Goal: Information Seeking & Learning: Learn about a topic

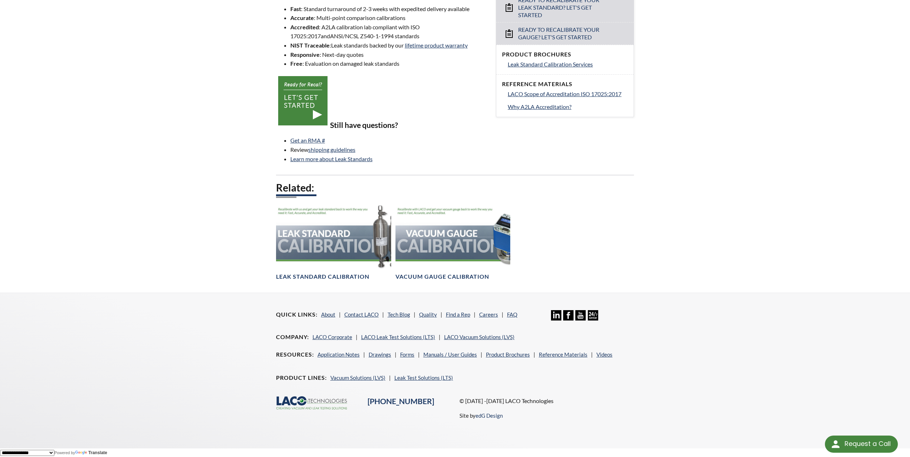
scroll to position [280, 0]
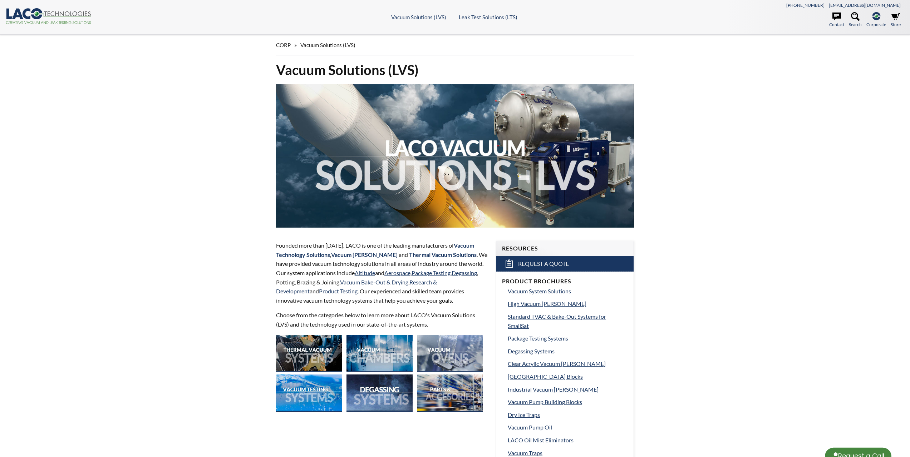
select select "Language Translate Widget"
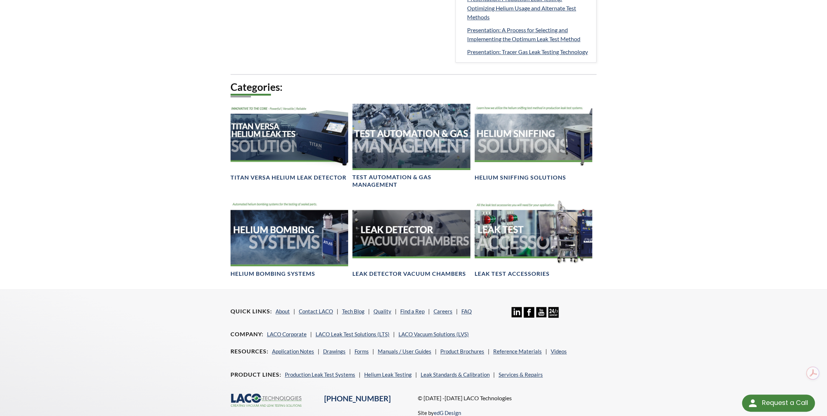
scroll to position [433, 0]
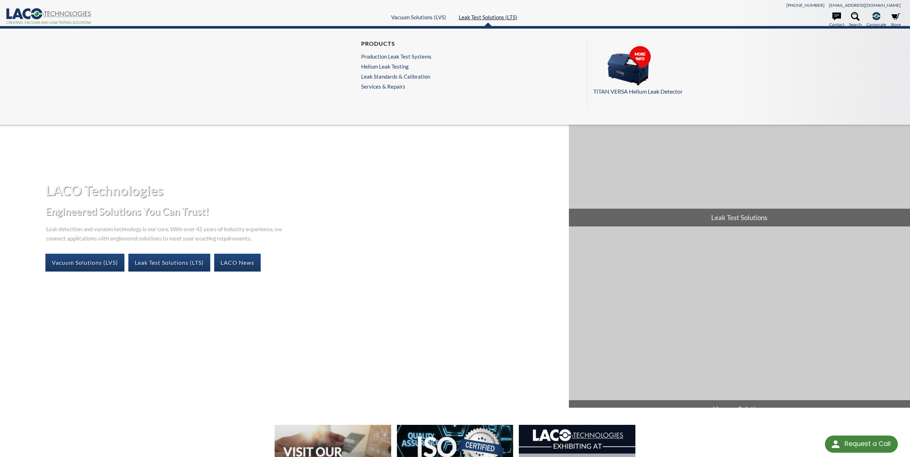
click at [480, 15] on link "Leak Test Solutions (LTS)" at bounding box center [488, 17] width 59 height 6
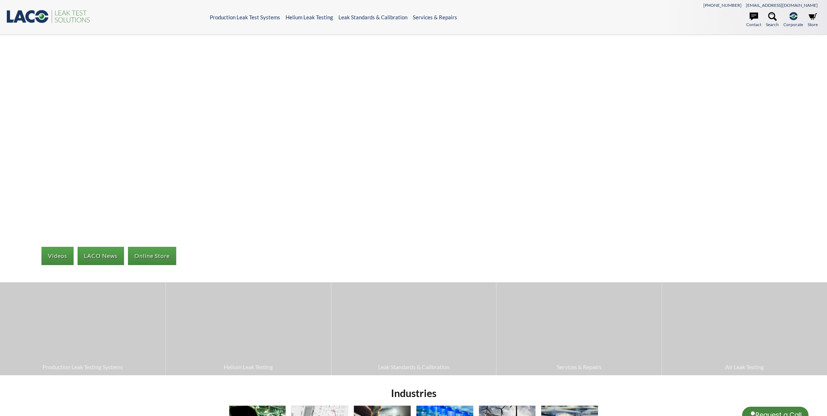
select select "Language Translate Widget"
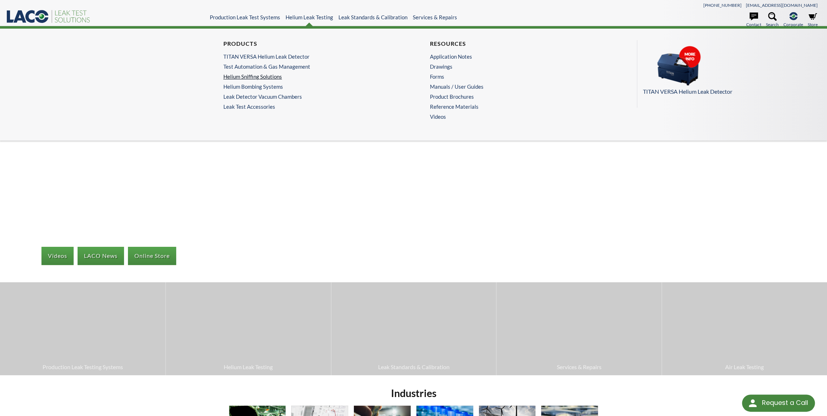
click at [266, 76] on link "Helium Sniffing Solutions" at bounding box center [308, 76] width 170 height 6
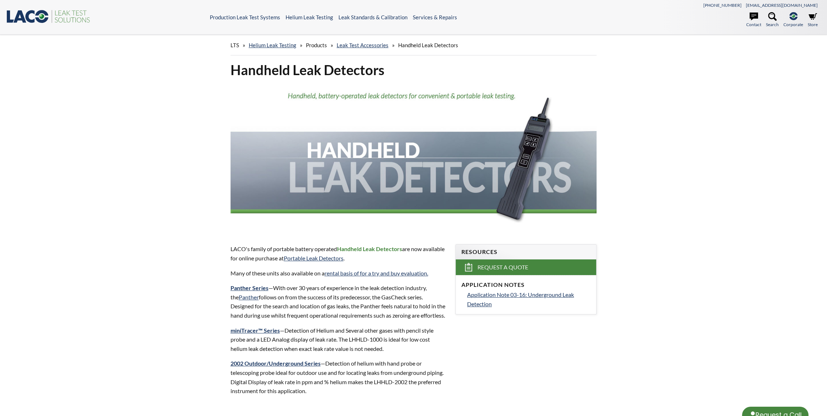
select select "Language Translate Widget"
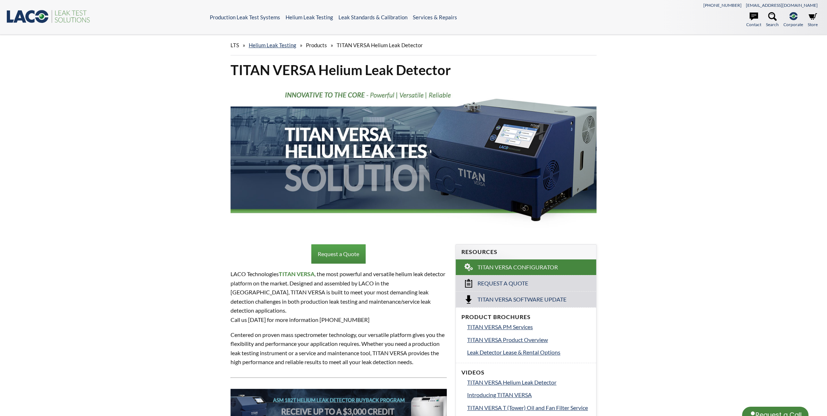
select select "Language Translate Widget"
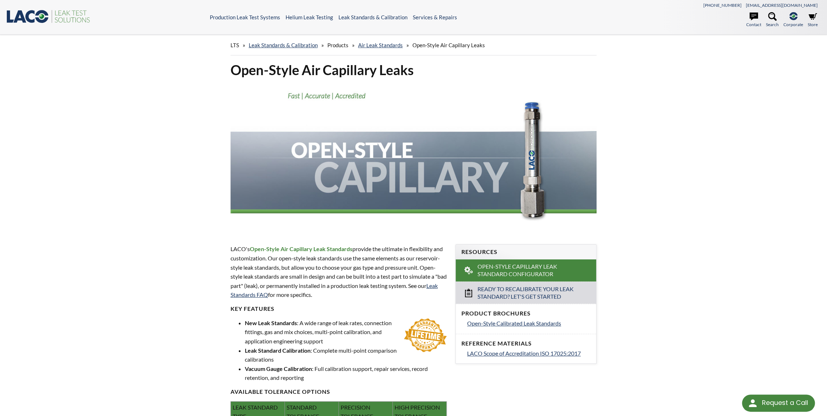
click at [104, 73] on div "LTS » Leak Standards & Calibration » Products » Air Leak Standards » Open-Style…" at bounding box center [413, 329] width 827 height 589
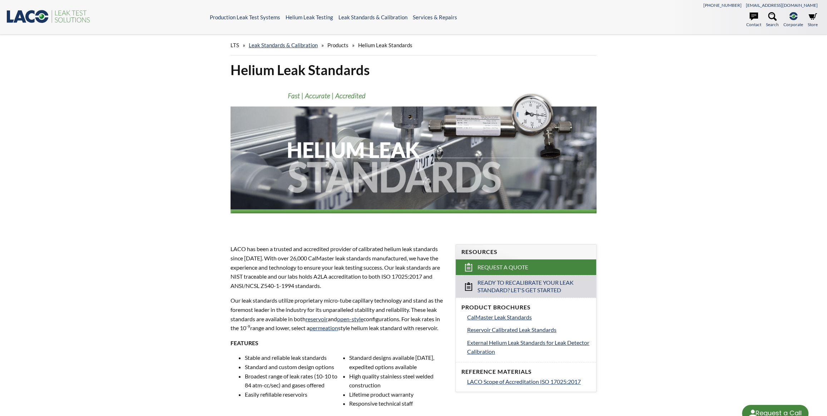
select select "Language Translate Widget"
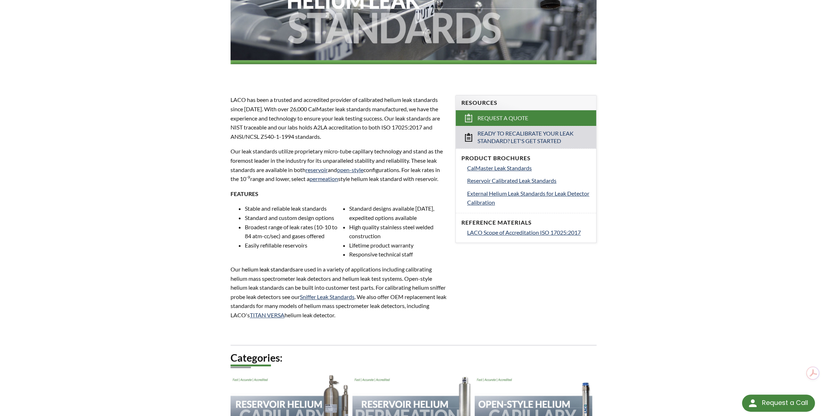
scroll to position [260, 0]
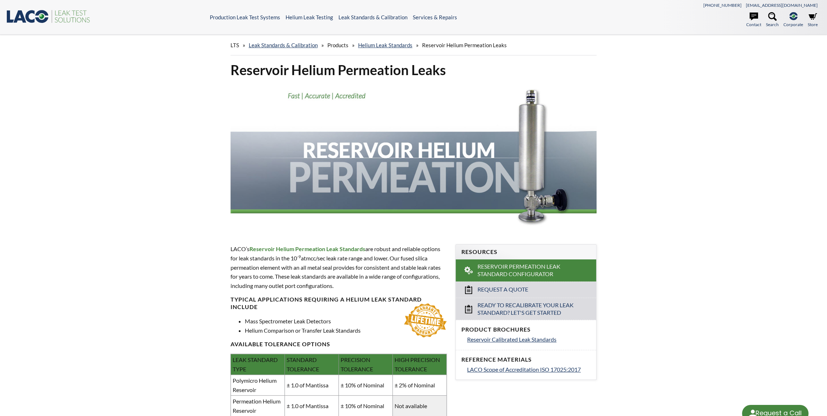
select select "Language Translate Widget"
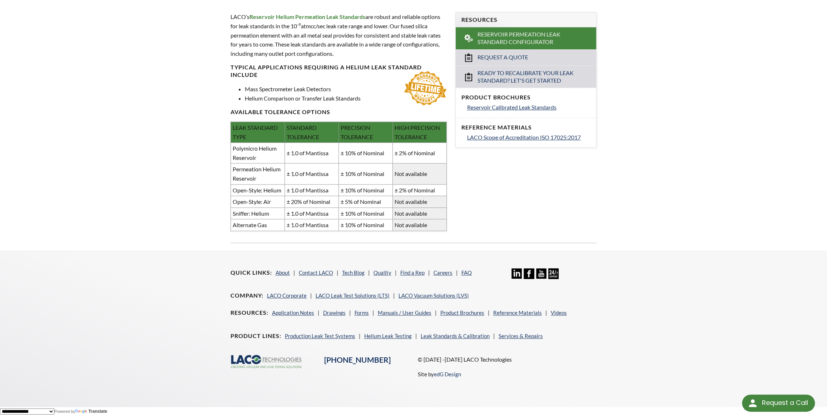
scroll to position [145, 0]
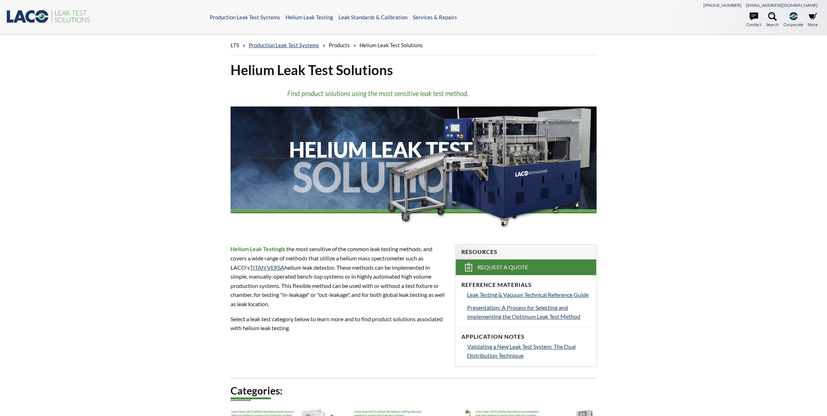
select select "Language Translate Widget"
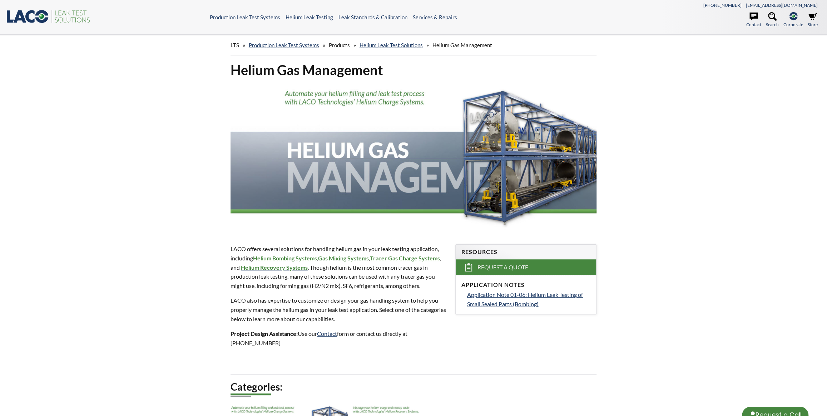
select select "Language Translate Widget"
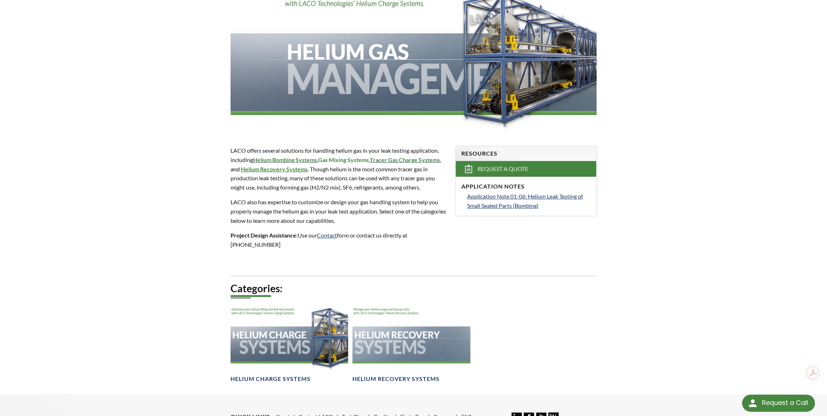
scroll to position [69, 0]
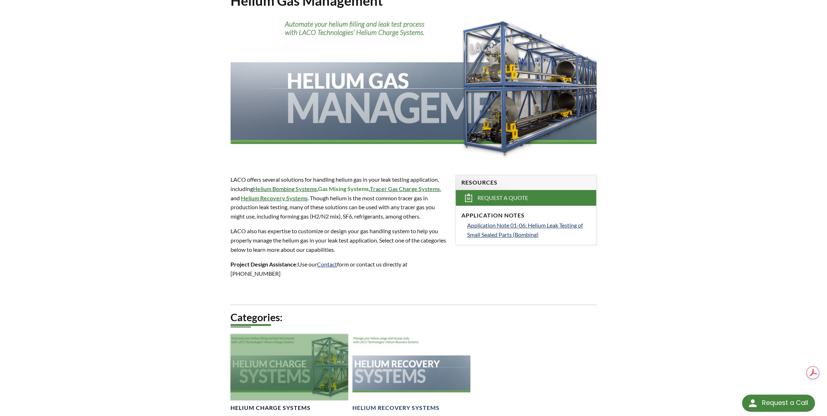
click at [324, 364] on div at bounding box center [290, 367] width 118 height 66
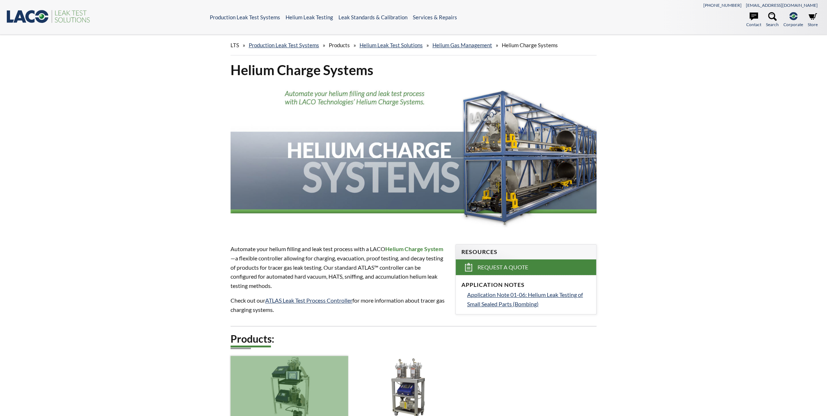
select select "Language Translate Widget"
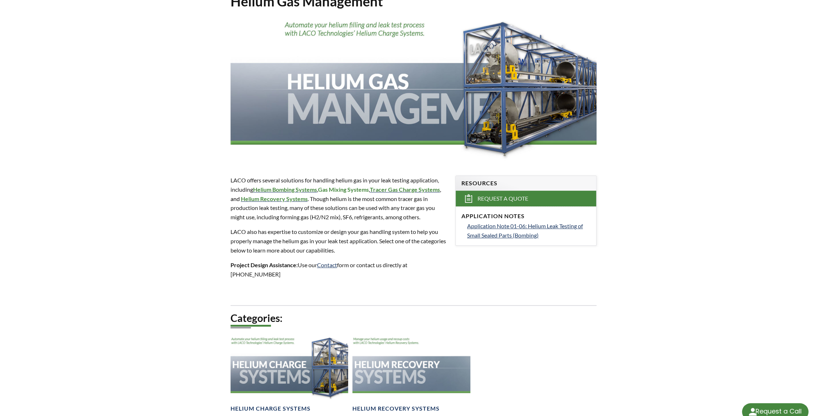
select select "Language Translate Widget"
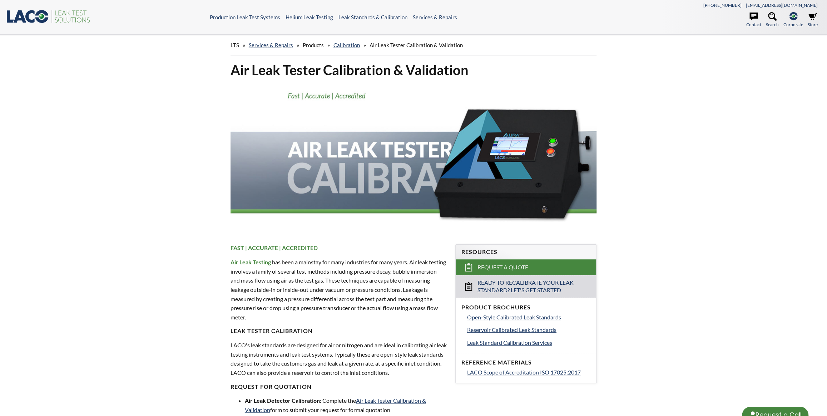
select select "Language Translate Widget"
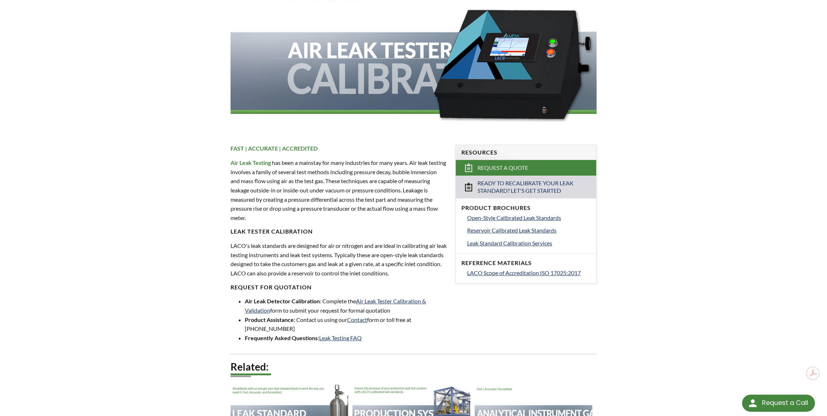
scroll to position [87, 0]
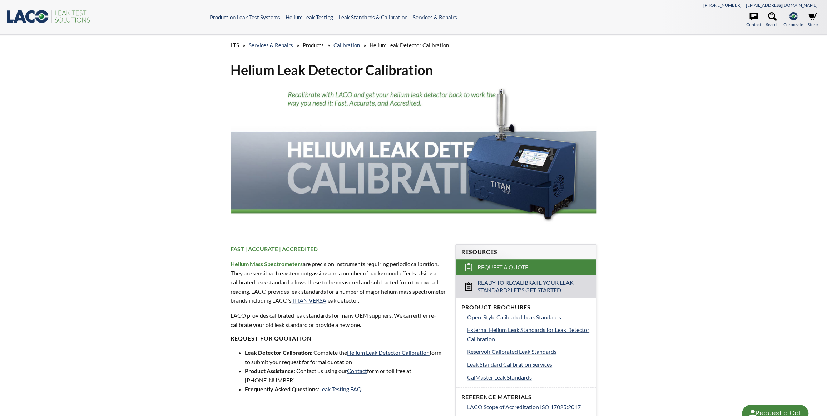
select select "Language Translate Widget"
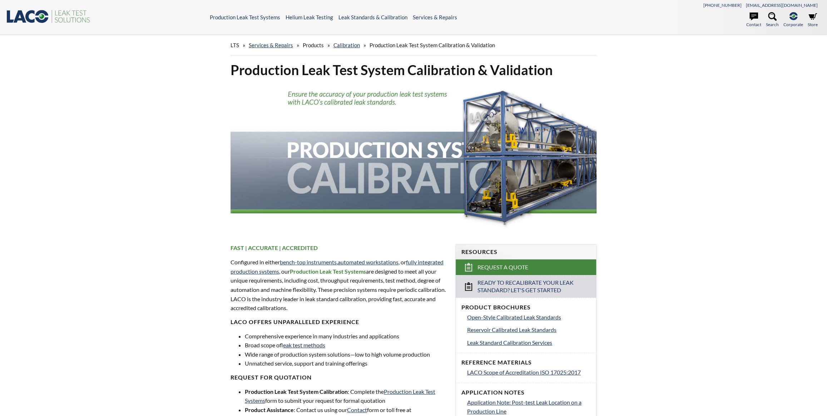
select select "Language Translate Widget"
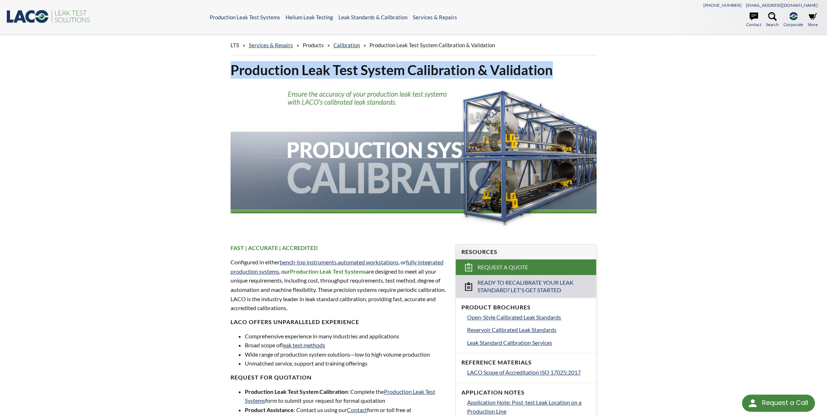
drag, startPoint x: 550, startPoint y: 71, endPoint x: 228, endPoint y: 71, distance: 322.1
click at [228, 71] on div "Production Leak Test System Calibration & Validation" at bounding box center [413, 147] width 375 height 172
copy h1 "Production Leak Test System Calibration & Validation"
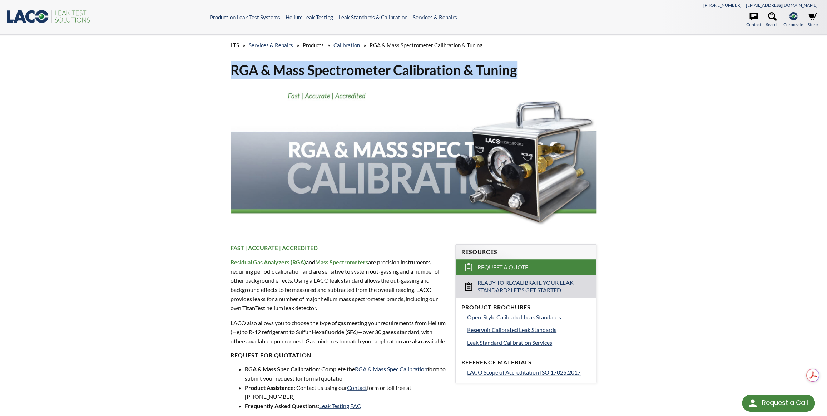
drag, startPoint x: 518, startPoint y: 70, endPoint x: 233, endPoint y: 72, distance: 284.9
click at [233, 72] on h1 "RGA & Mass Spectrometer Calibration & Tuning" at bounding box center [414, 70] width 366 height 18
copy h1 "RGA & Mass Spectrometer Calibration & Tuning"
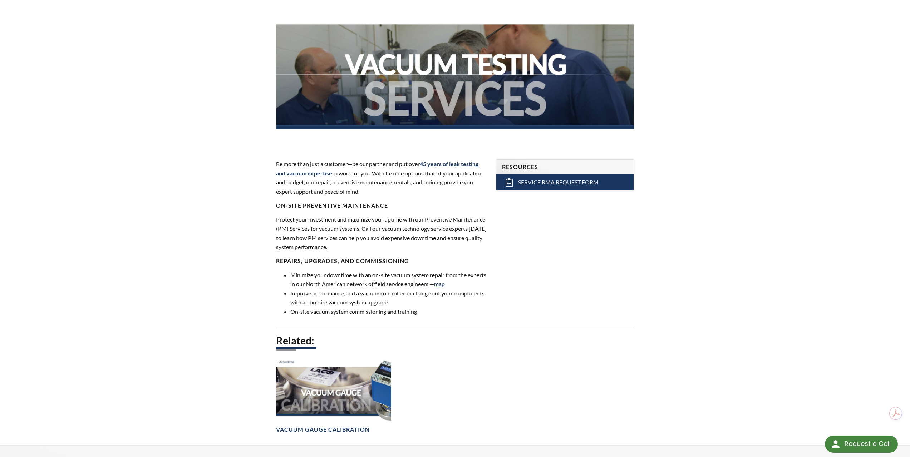
scroll to position [95, 0]
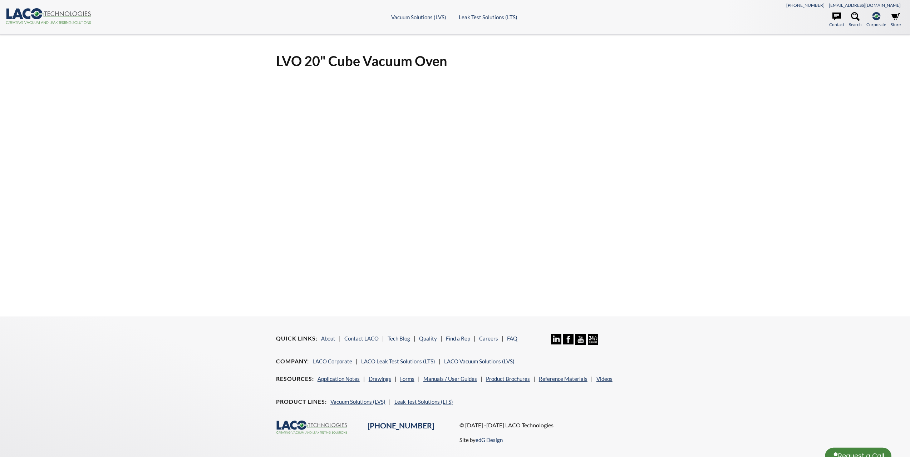
select select "Language Translate Widget"
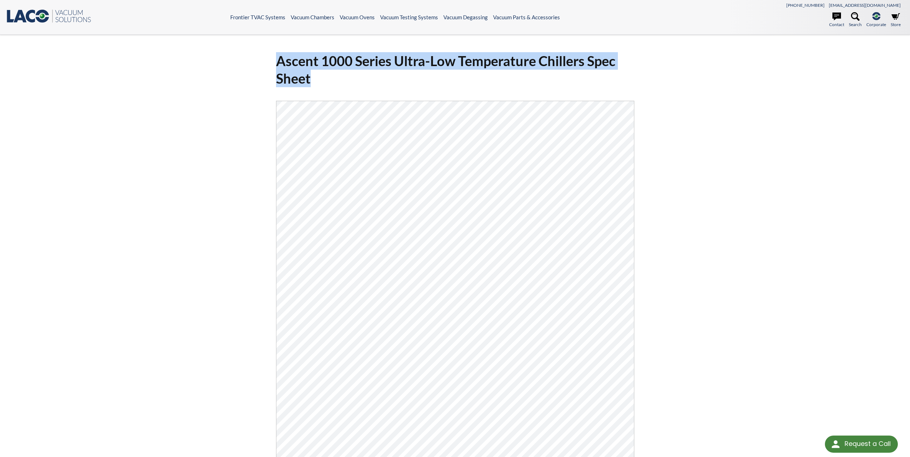
drag, startPoint x: 347, startPoint y: 87, endPoint x: 252, endPoint y: 52, distance: 101.2
click at [252, 52] on div "Ascent 1000 Series Ultra-Low Temperature Chillers Spec Sheet Click Here To Down…" at bounding box center [455, 307] width 458 height 523
copy h1 "Ascent 1000 Series Ultra-Low Temperature Chillers Spec Sheet"
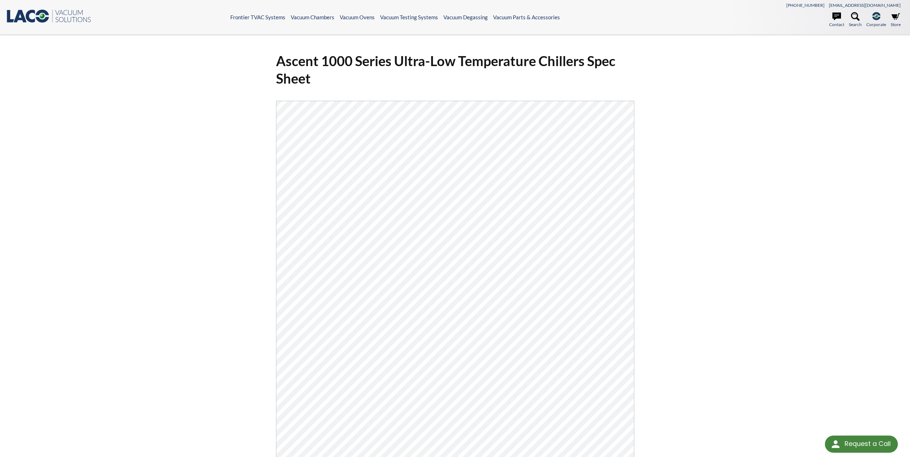
click at [109, 139] on div "Ascent 1000 Series Ultra-Low Temperature Chillers Spec Sheet Click Here To Down…" at bounding box center [455, 308] width 910 height 547
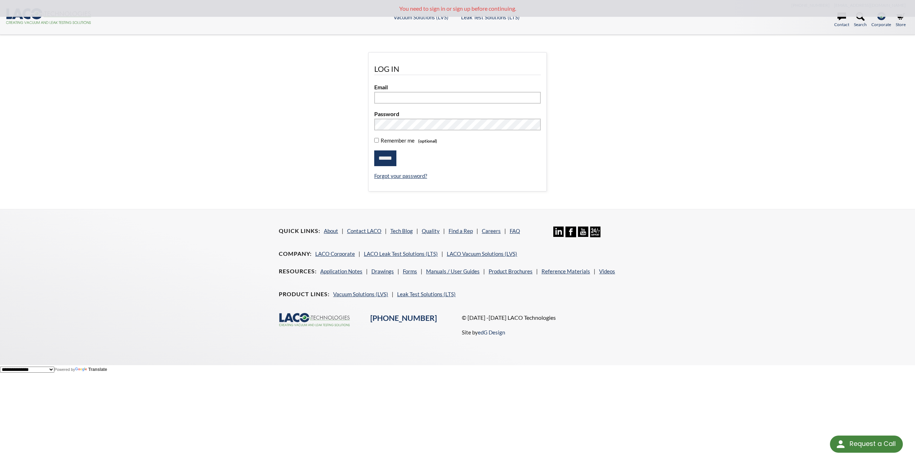
type input "**********"
click at [387, 155] on input "******" at bounding box center [385, 158] width 22 height 16
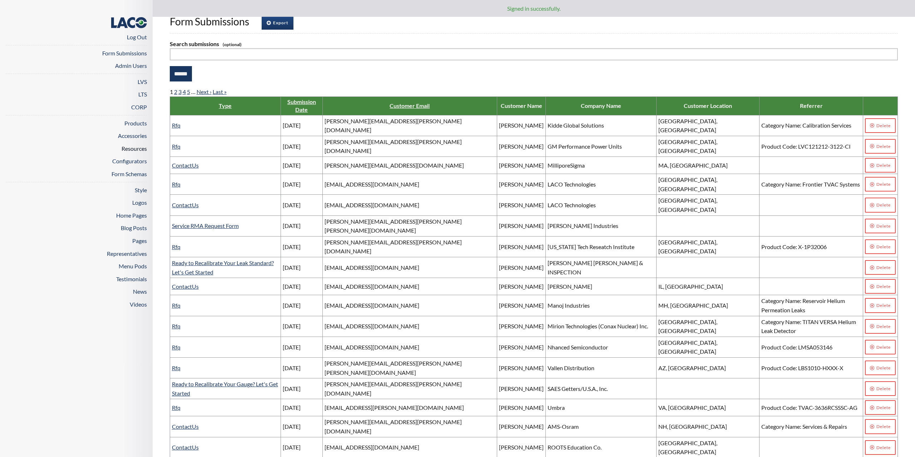
click at [130, 148] on link "Resources" at bounding box center [134, 148] width 25 height 7
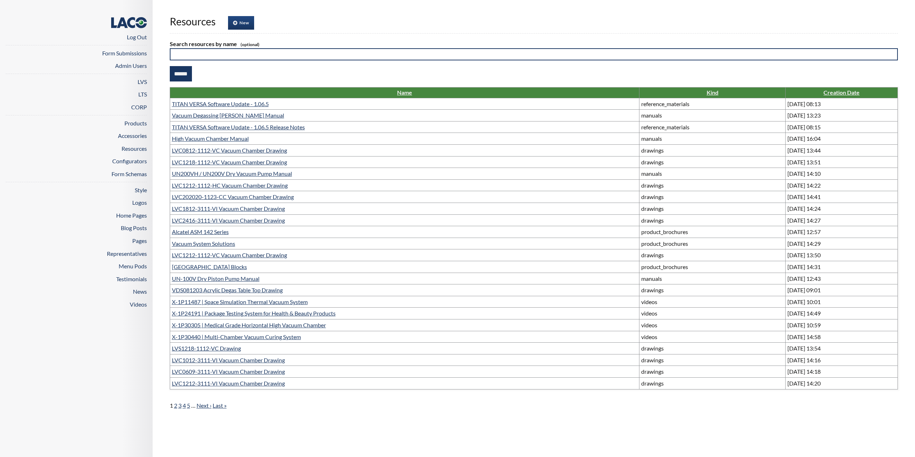
click at [231, 56] on input "text" at bounding box center [534, 54] width 728 height 12
type input "******"
click at [170, 66] on input "******" at bounding box center [181, 74] width 22 height 16
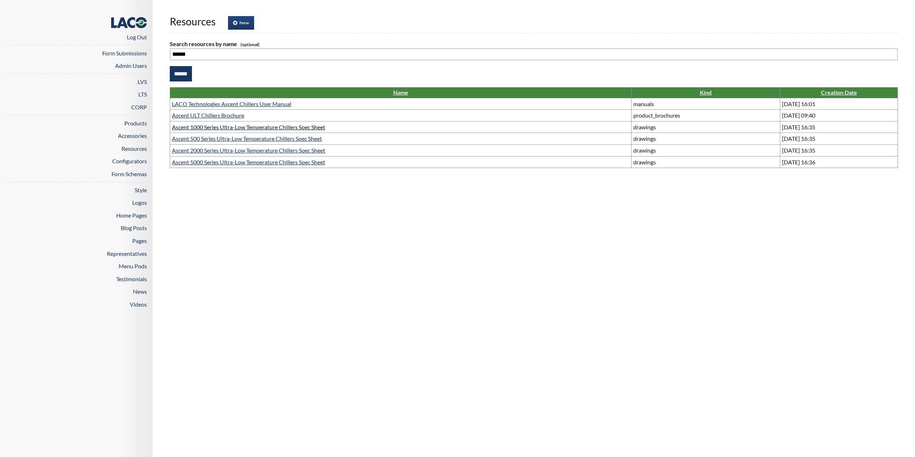
click at [229, 127] on link "Ascent 1000 Series Ultra-Low Temperature Chillers Spec Sheet" at bounding box center [248, 127] width 153 height 7
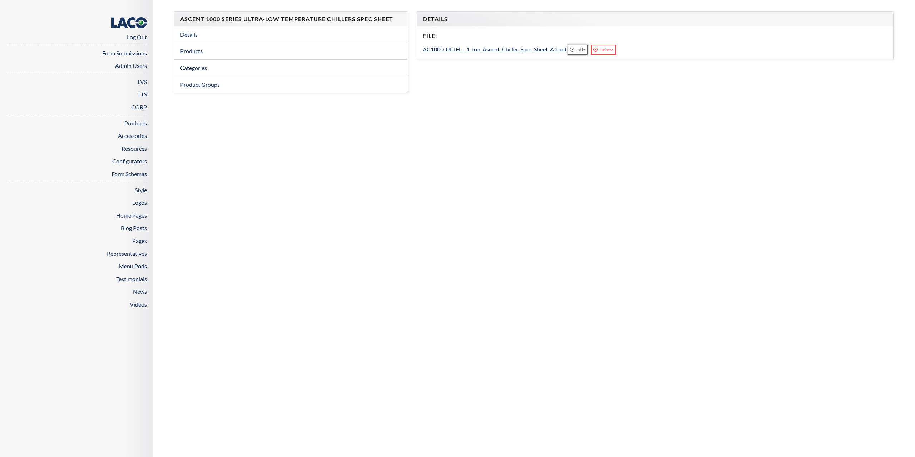
click at [579, 49] on link "Edit" at bounding box center [578, 50] width 20 height 10
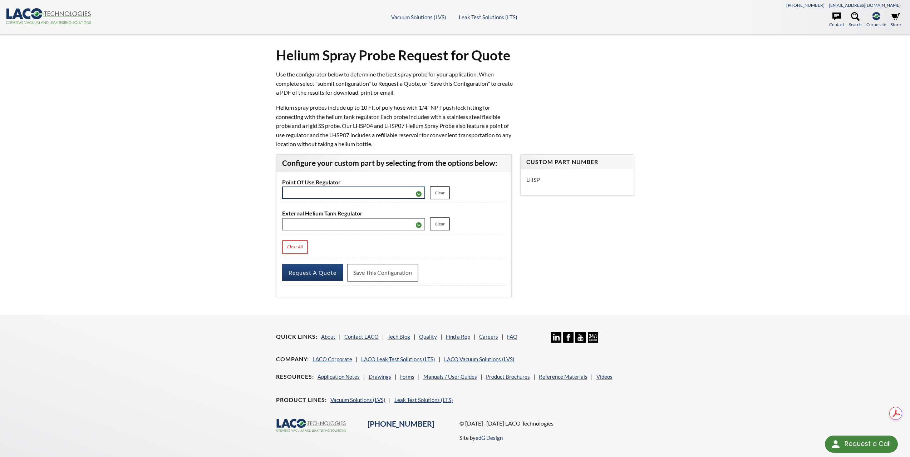
click at [334, 198] on select "**********" at bounding box center [353, 193] width 143 height 13
select select "**********"
click at [282, 187] on select "**********" at bounding box center [353, 193] width 143 height 13
drag, startPoint x: 334, startPoint y: 222, endPoint x: 333, endPoint y: 229, distance: 6.5
click at [334, 222] on select "**********" at bounding box center [353, 224] width 143 height 13
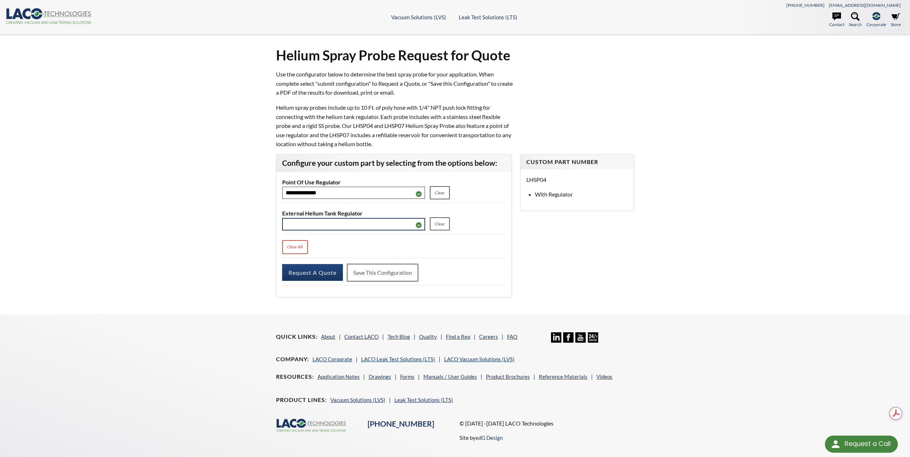
select select "**********"
click at [282, 219] on select "**********" at bounding box center [353, 224] width 143 height 13
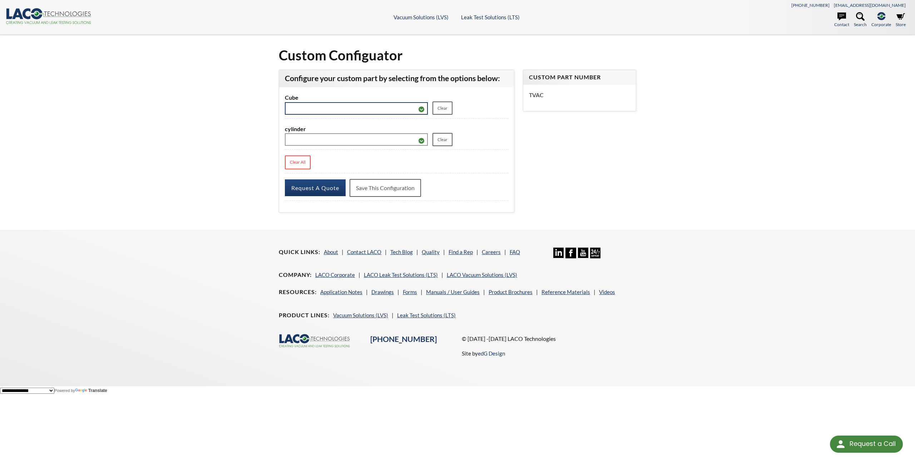
click at [370, 108] on select "***" at bounding box center [356, 108] width 143 height 13
drag, startPoint x: 370, startPoint y: 108, endPoint x: 366, endPoint y: 125, distance: 17.3
click at [370, 108] on select "***" at bounding box center [356, 108] width 143 height 13
click at [359, 141] on select at bounding box center [356, 139] width 143 height 13
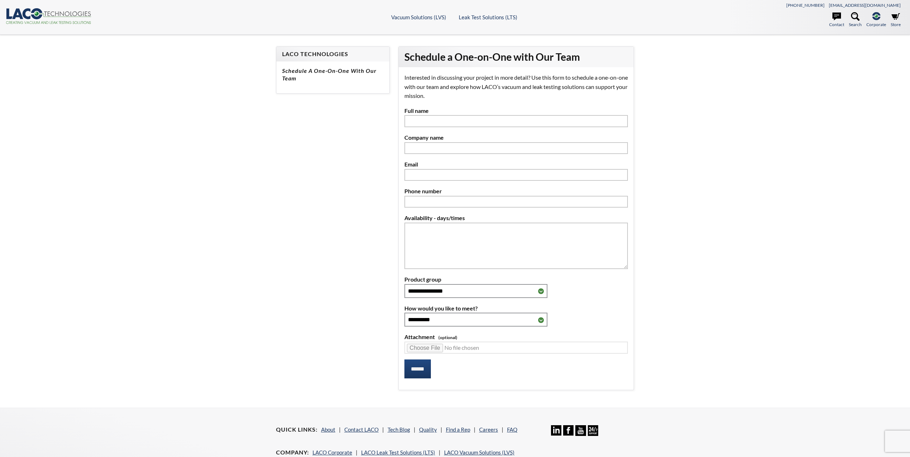
select select "Language Translate Widget"
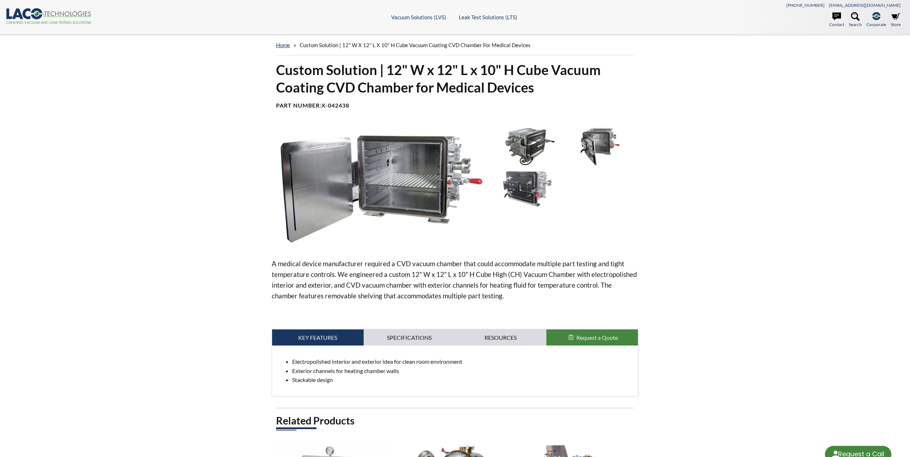
select select "Language Translate Widget"
drag, startPoint x: 357, startPoint y: 104, endPoint x: 322, endPoint y: 107, distance: 35.5
click at [322, 107] on h4 "Part Number: X-042438" at bounding box center [455, 106] width 358 height 8
click at [360, 109] on h4 "Part Number: X-042438" at bounding box center [455, 106] width 358 height 8
drag, startPoint x: 354, startPoint y: 105, endPoint x: 323, endPoint y: 108, distance: 31.2
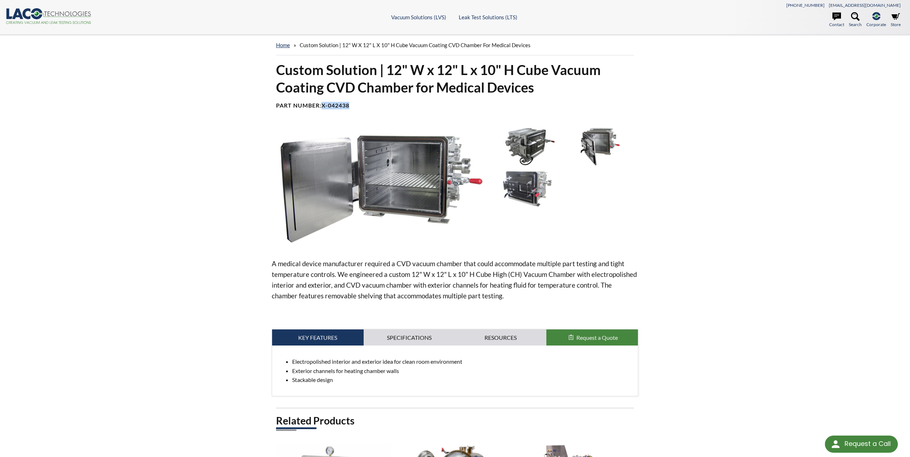
click at [323, 108] on h4 "Part Number: X-042438" at bounding box center [455, 106] width 358 height 8
copy b "X-042438"
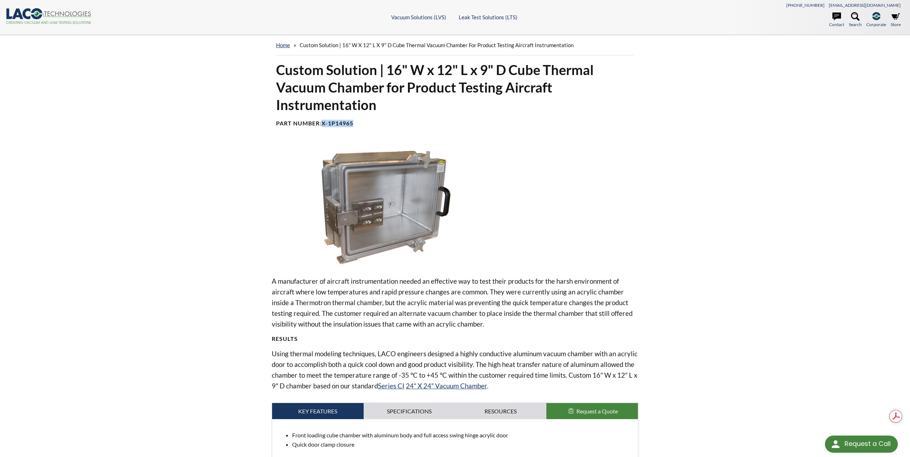
drag, startPoint x: 357, startPoint y: 120, endPoint x: 323, endPoint y: 126, distance: 34.1
click at [323, 126] on h4 "Part Number: X-1P14965" at bounding box center [455, 124] width 358 height 8
copy b "X-1P14965"
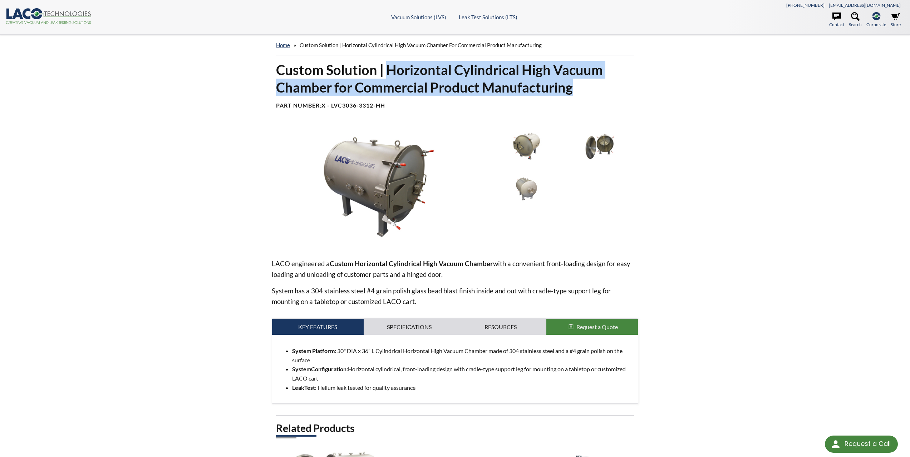
drag, startPoint x: 385, startPoint y: 70, endPoint x: 596, endPoint y: 91, distance: 211.5
click at [596, 91] on h1 "Custom Solution | Horizontal Cylindrical High Vacuum Chamber for Commercial Pro…" at bounding box center [455, 78] width 358 height 35
copy h1 "Horizontal Cylindrical High Vacuum Chamber for Commercial Product Manufacturing"
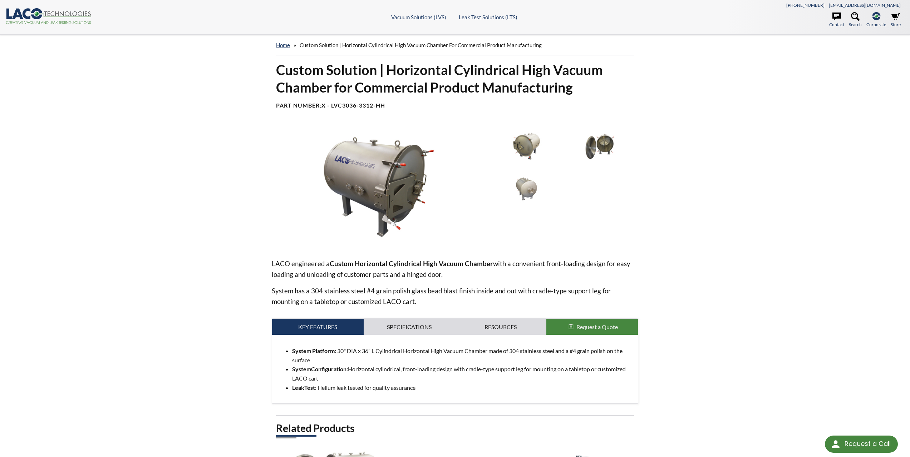
click at [747, 187] on div "home » Custom Solution | Horizontal Cylindrical High Vacuum Chamber for Commerc…" at bounding box center [455, 298] width 910 height 526
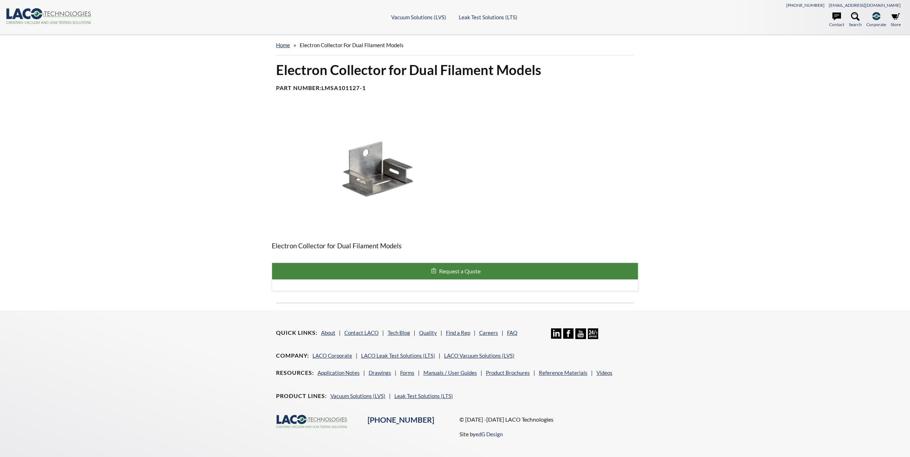
select select "Language Translate Widget"
